Goal: Transaction & Acquisition: Purchase product/service

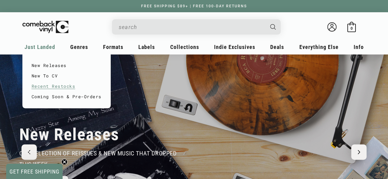
click at [61, 82] on link "Recent Restocks" at bounding box center [67, 86] width 70 height 10
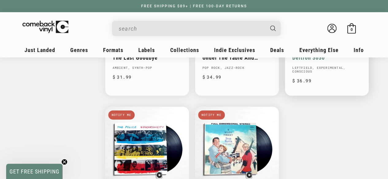
scroll to position [951, 0]
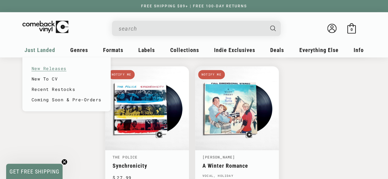
click at [53, 66] on link "New Releases" at bounding box center [67, 68] width 70 height 10
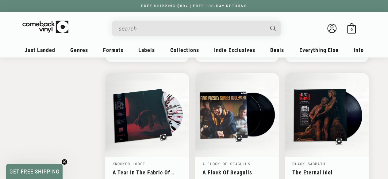
scroll to position [951, 0]
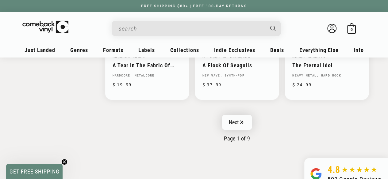
click at [228, 117] on link "Next" at bounding box center [237, 122] width 30 height 15
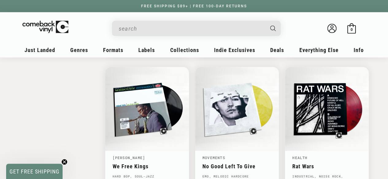
scroll to position [1104, 0]
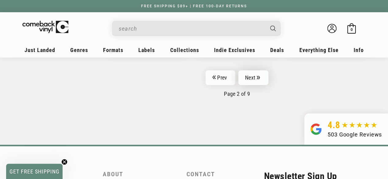
click at [242, 71] on link "Next" at bounding box center [253, 78] width 30 height 15
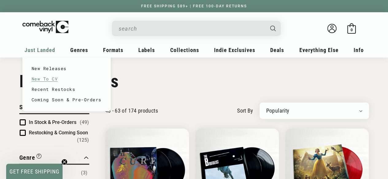
click at [45, 79] on link "New To CV" at bounding box center [67, 79] width 70 height 10
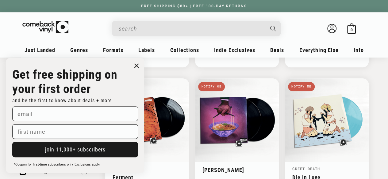
scroll to position [215, 0]
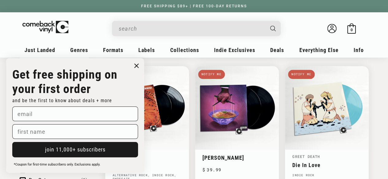
click at [136, 65] on icon "Close dialog" at bounding box center [137, 66] width 4 height 4
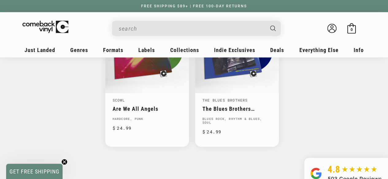
scroll to position [889, 0]
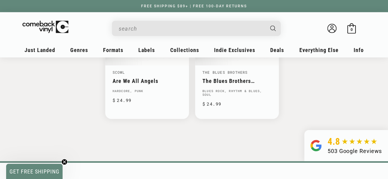
click at [166, 28] on input "When autocomplete results are available use up and down arrows to review and en…" at bounding box center [191, 28] width 145 height 13
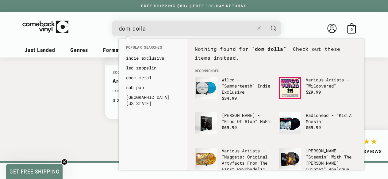
type input "dom dolla"
click at [266, 21] on button "Search" at bounding box center [273, 28] width 15 height 15
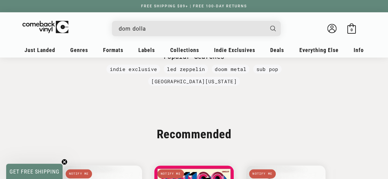
scroll to position [215, 0]
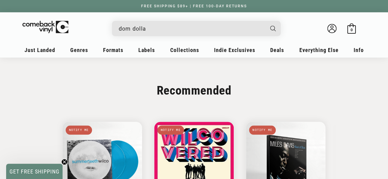
click at [174, 30] on input "dom dolla" at bounding box center [191, 28] width 145 height 13
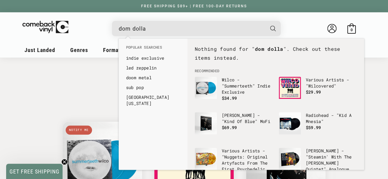
drag, startPoint x: 137, startPoint y: 33, endPoint x: 113, endPoint y: 29, distance: 24.6
click at [113, 29] on div "dom dolla See all results... 0 results 0 results" at bounding box center [196, 28] width 169 height 15
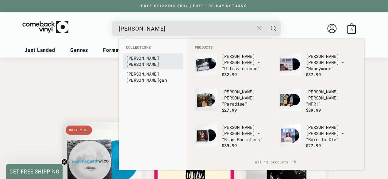
type input "[PERSON_NAME]"
click at [142, 58] on link "Lana Del Rey" at bounding box center [153, 61] width 54 height 12
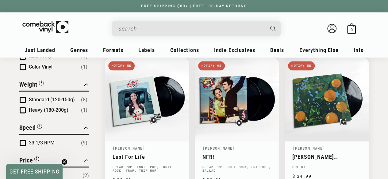
scroll to position [552, 0]
